Goal: Check status: Verify the current state of an ongoing process or item

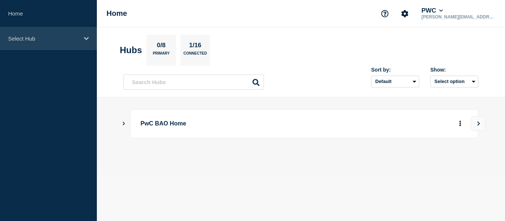
click at [91, 40] on div "Select Hub" at bounding box center [48, 38] width 97 height 23
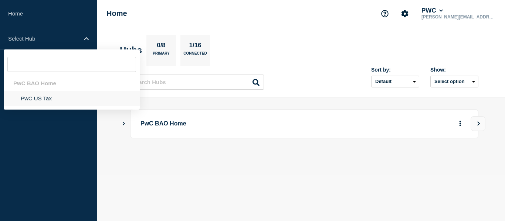
click at [32, 96] on li "PwC US Tax" at bounding box center [72, 98] width 136 height 15
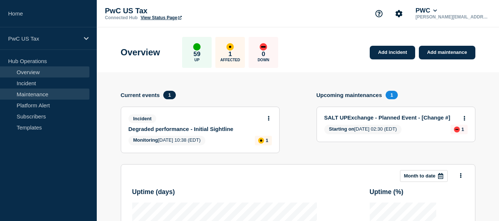
click at [34, 95] on link "Maintenance" at bounding box center [44, 94] width 89 height 11
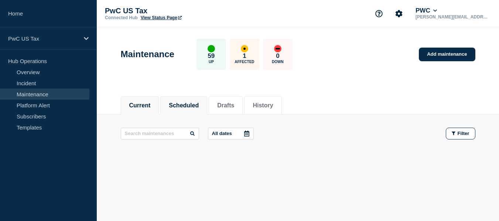
click at [191, 104] on button "Scheduled" at bounding box center [184, 105] width 30 height 7
